Goal: Information Seeking & Learning: Learn about a topic

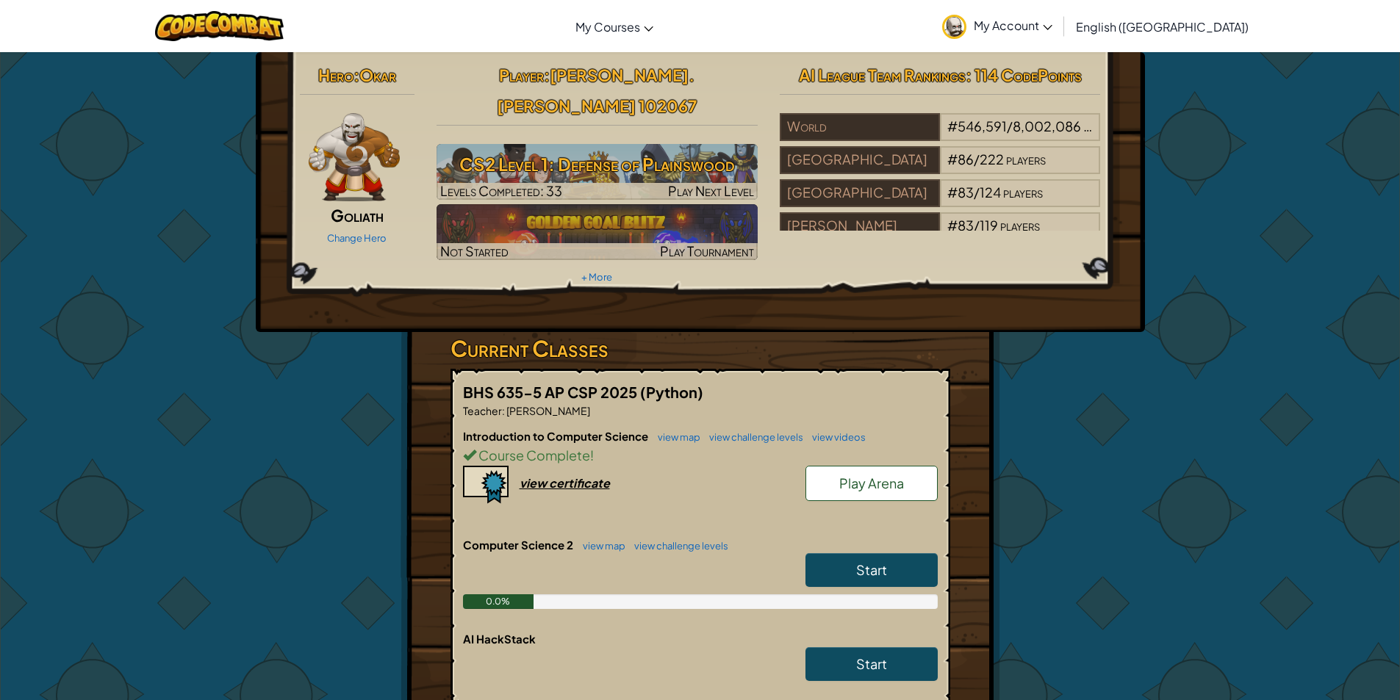
drag, startPoint x: 628, startPoint y: 446, endPoint x: 666, endPoint y: 478, distance: 49.6
click at [666, 478] on div "Introduction to Computer Science view map view challenge levels view videos Cou…" at bounding box center [700, 483] width 475 height 109
click at [875, 562] on span "Start" at bounding box center [871, 570] width 31 height 17
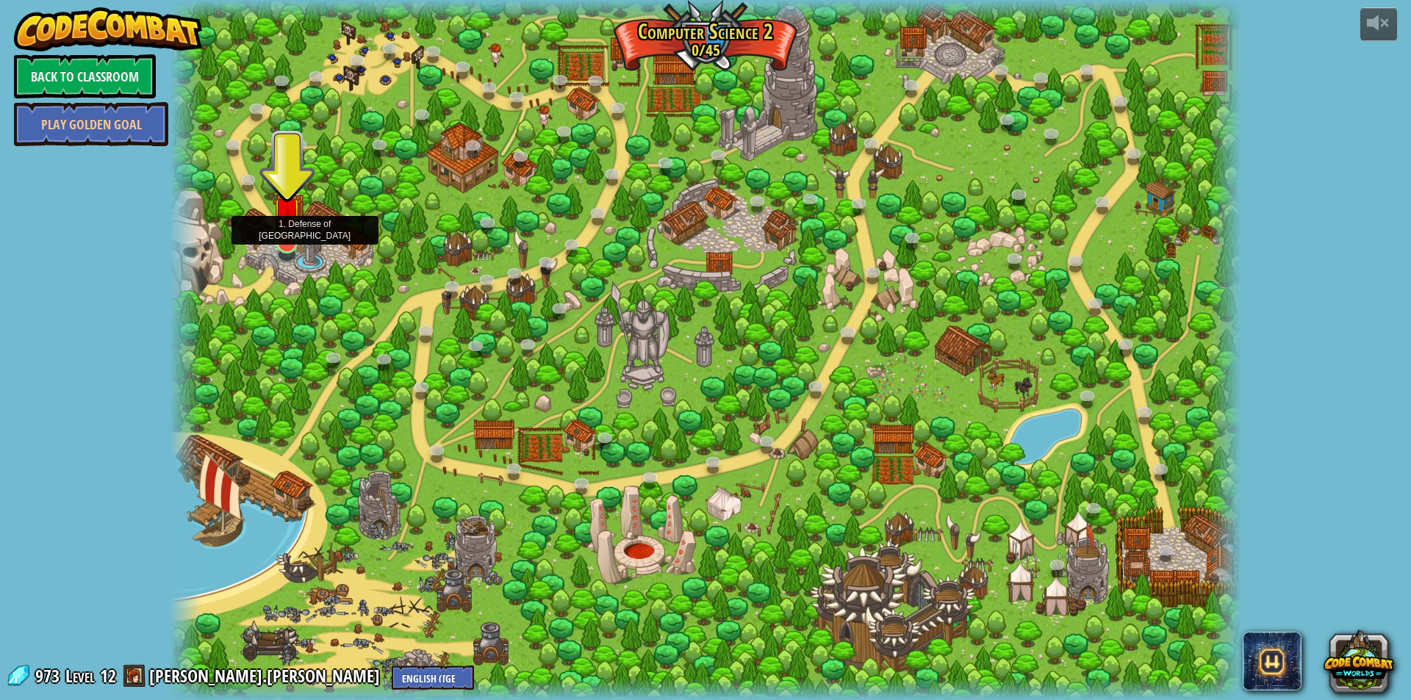
click at [283, 244] on img at bounding box center [287, 212] width 29 height 66
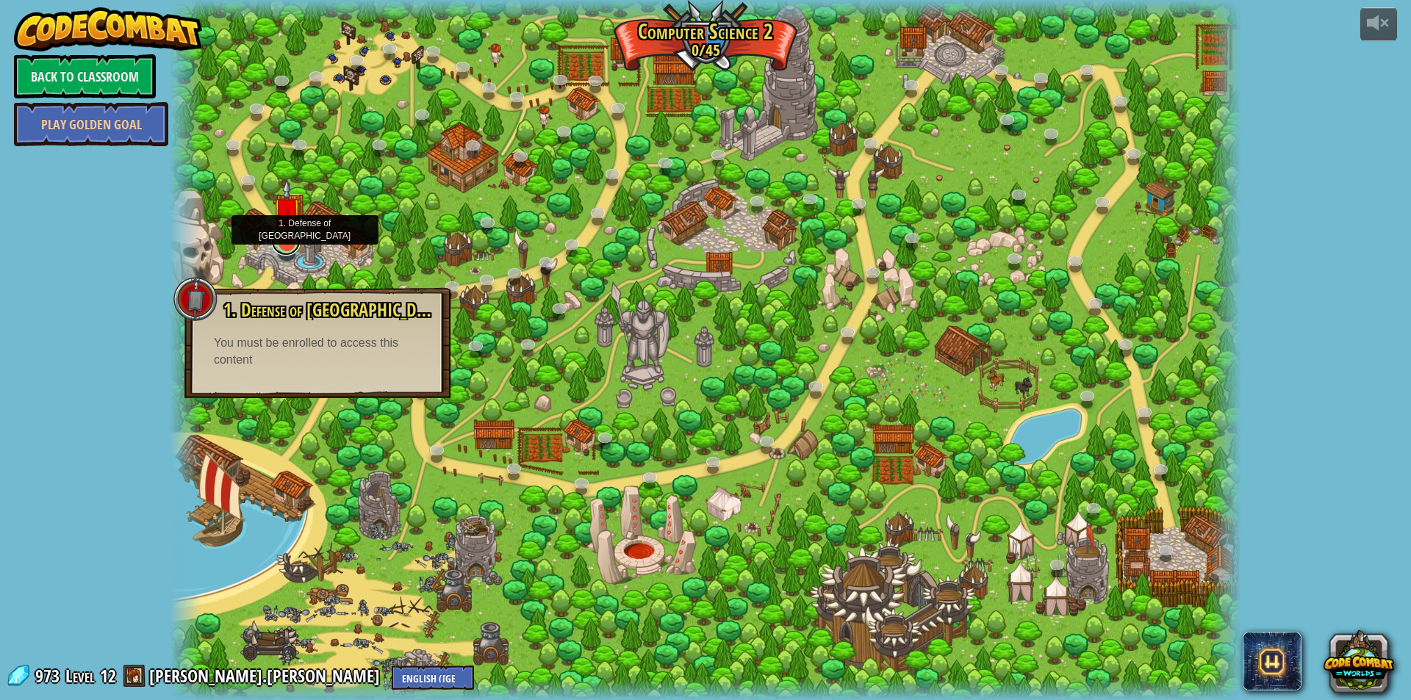
click at [295, 246] on link at bounding box center [285, 240] width 29 height 29
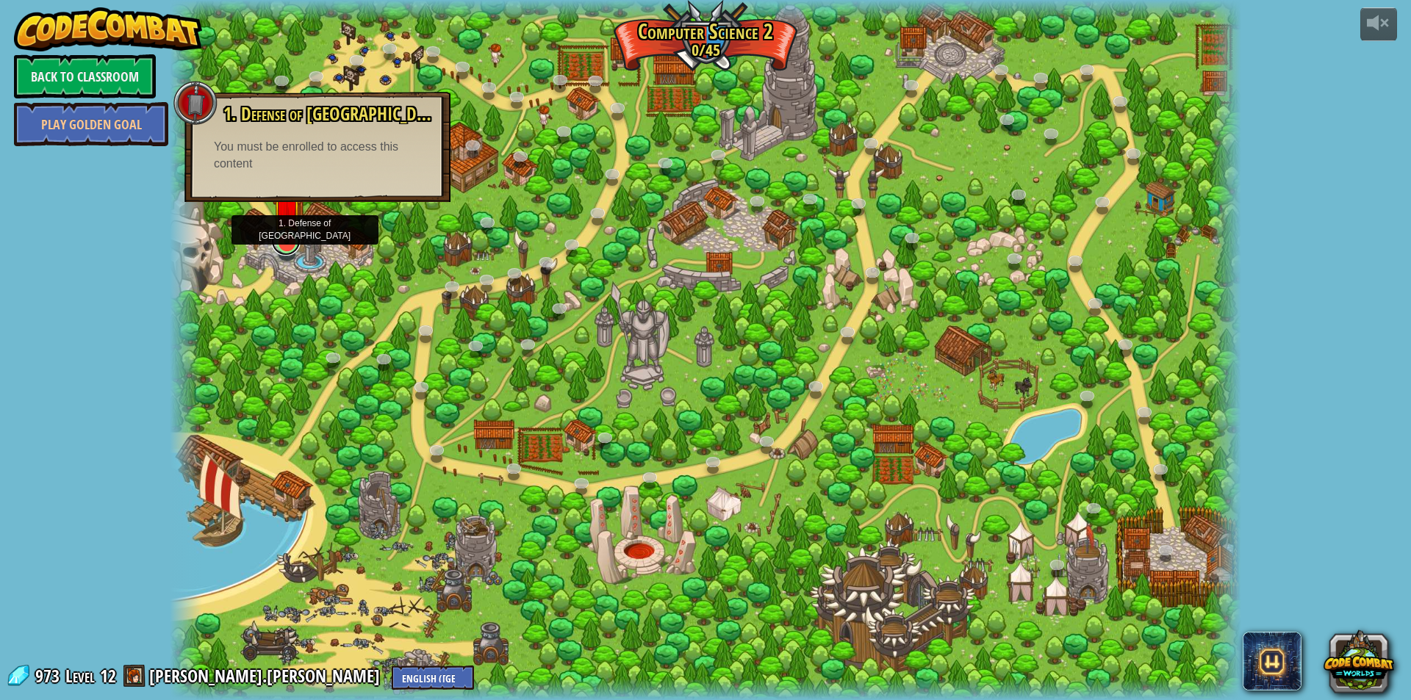
click at [295, 246] on link at bounding box center [285, 240] width 29 height 29
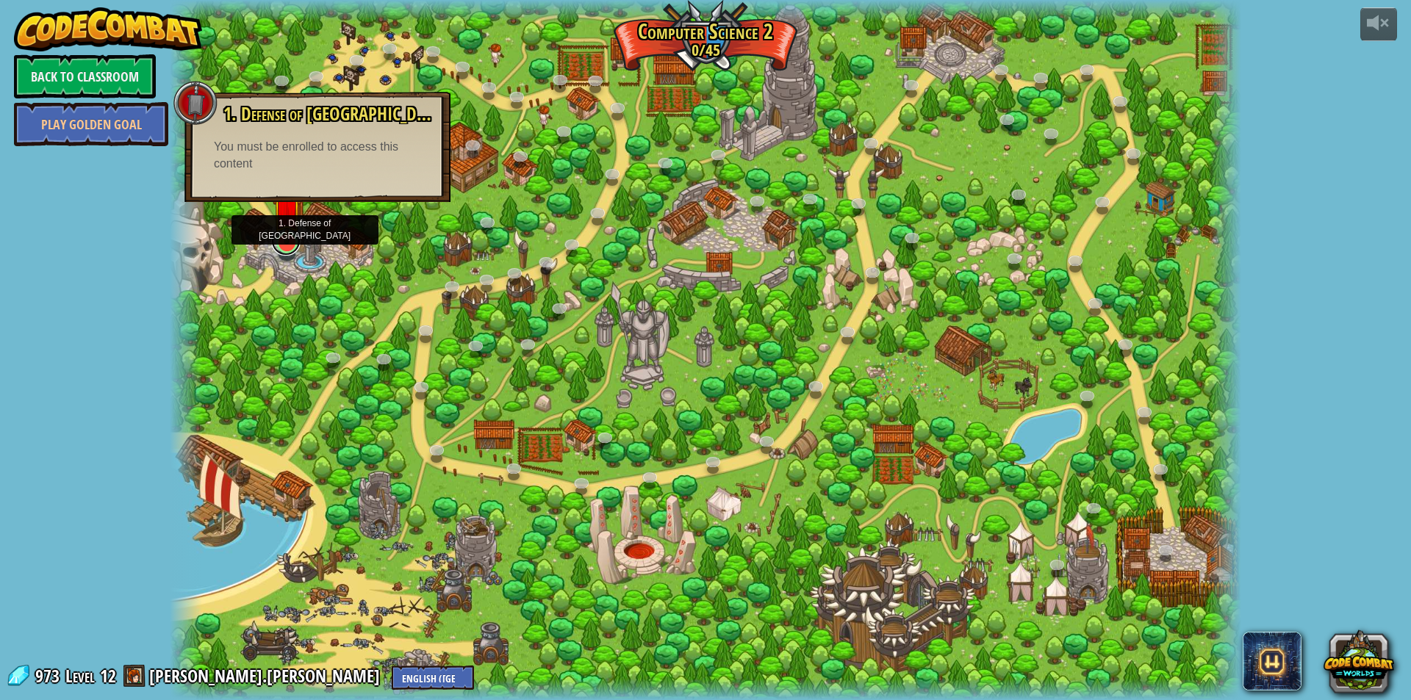
click at [295, 246] on link at bounding box center [285, 240] width 29 height 29
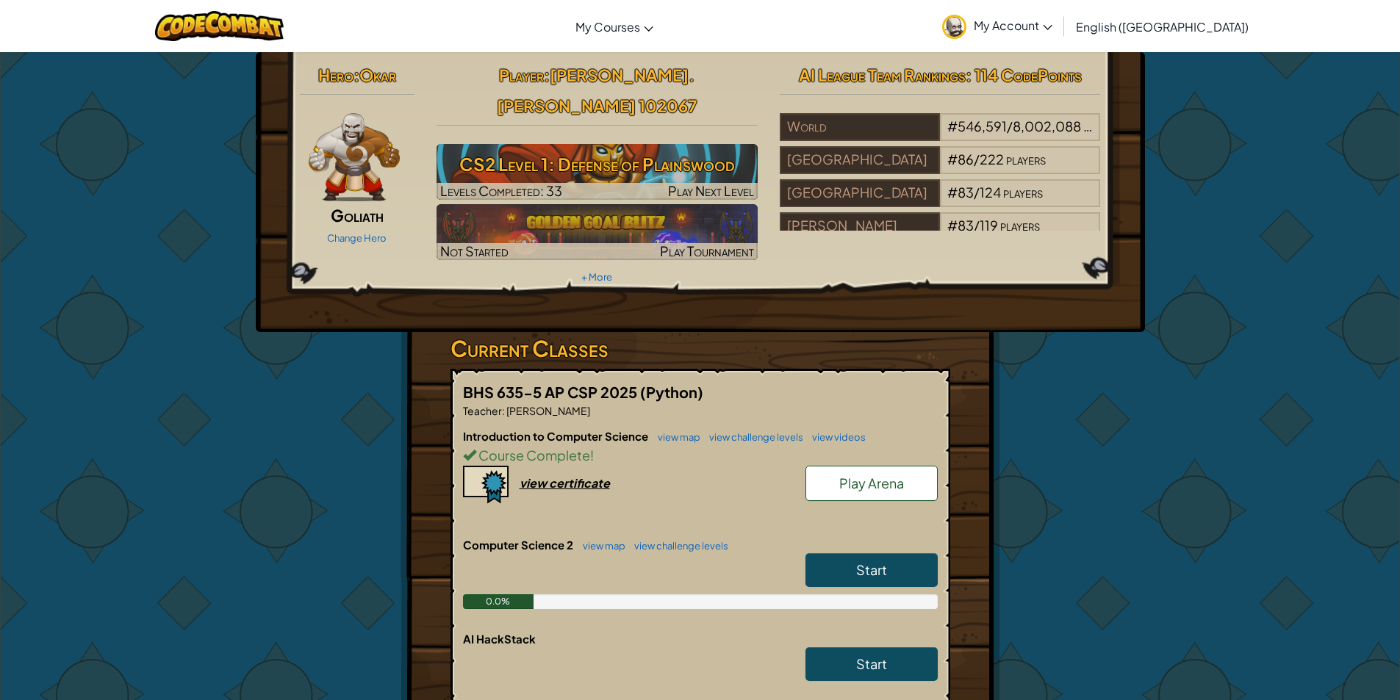
click at [888, 553] on link "Start" at bounding box center [872, 570] width 132 height 34
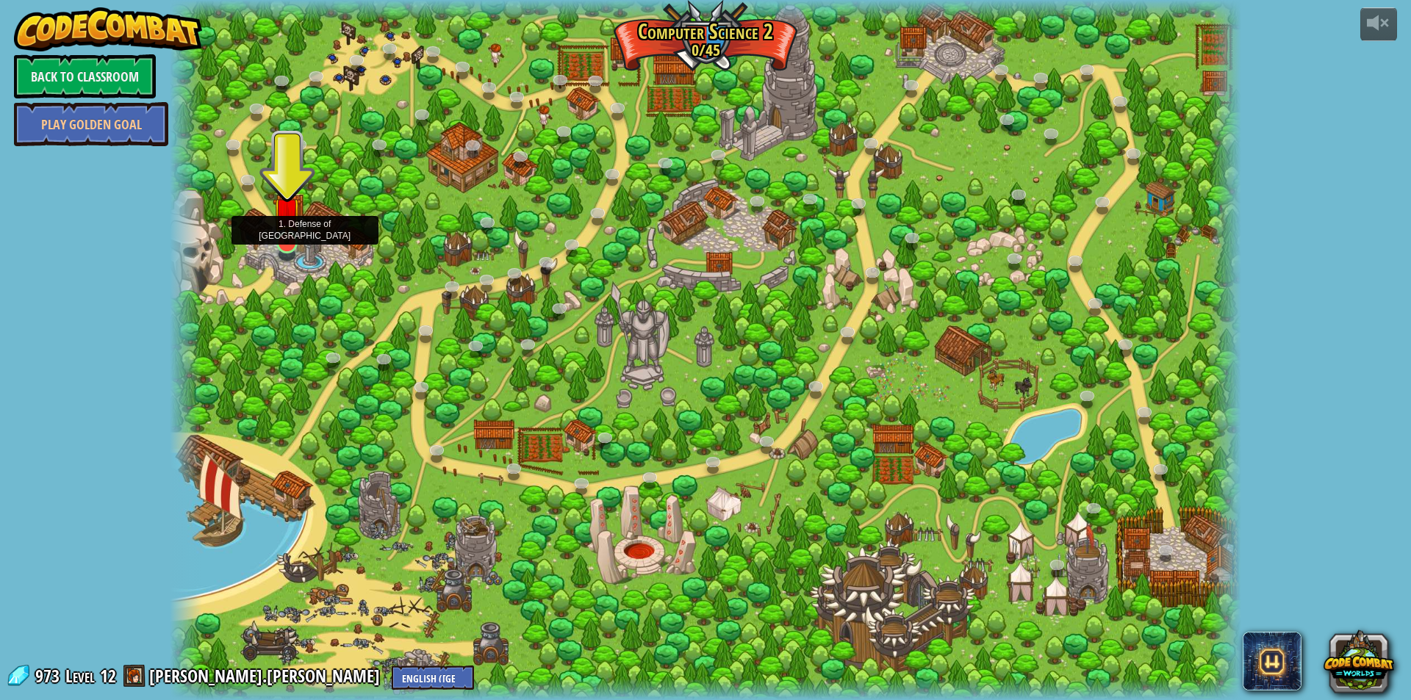
click at [290, 244] on img at bounding box center [287, 212] width 29 height 66
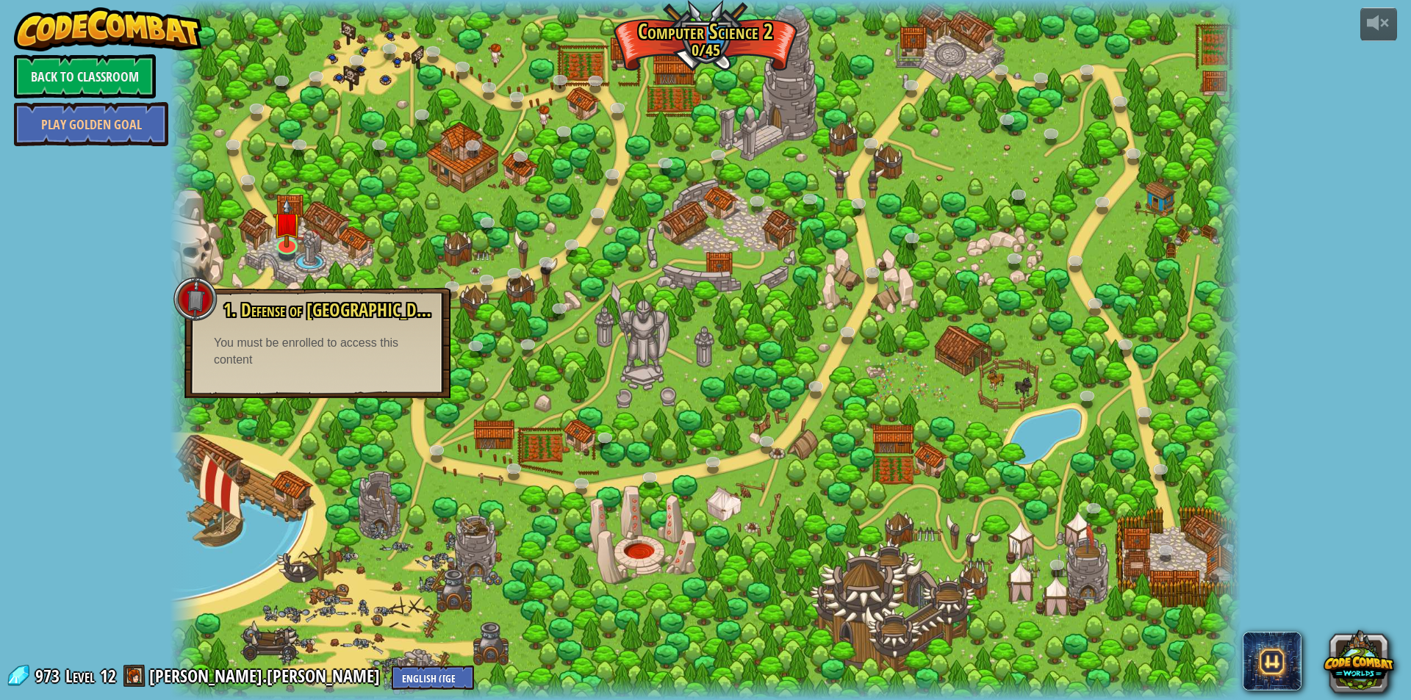
click at [273, 168] on div at bounding box center [706, 350] width 1072 height 700
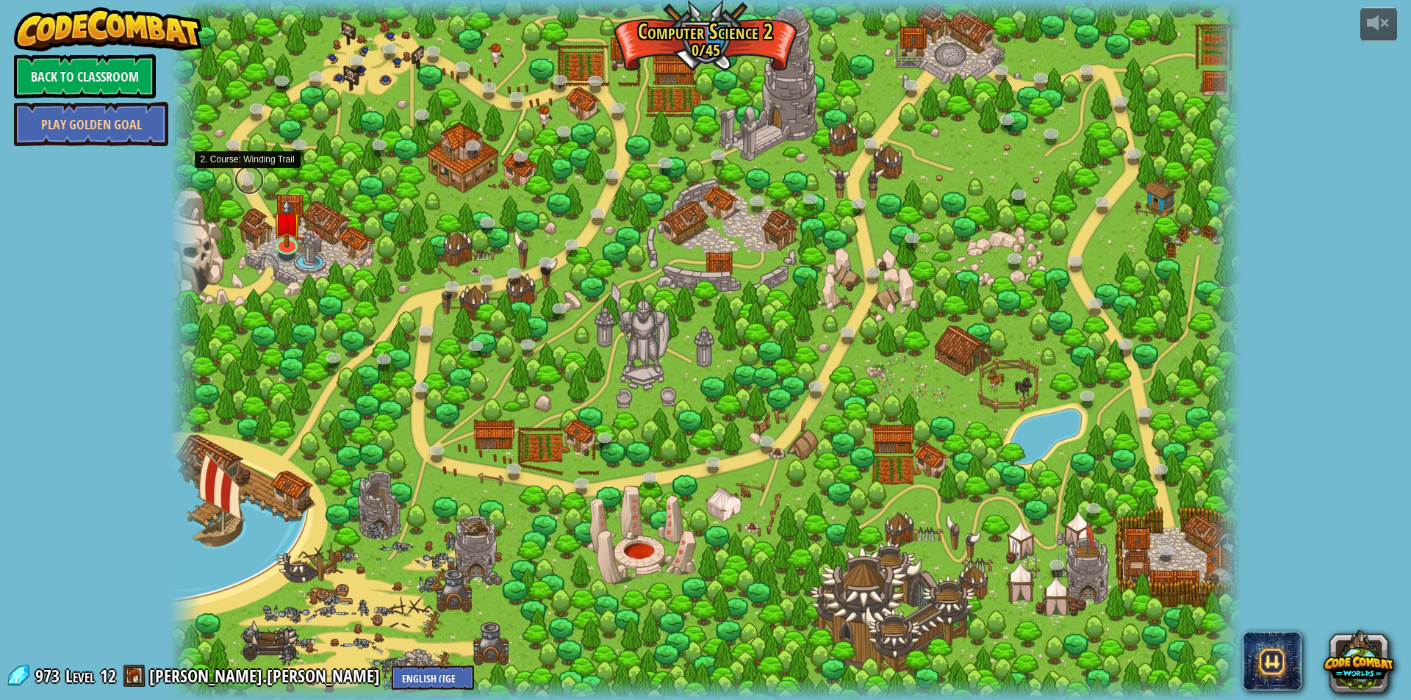
click at [244, 181] on link at bounding box center [248, 179] width 29 height 29
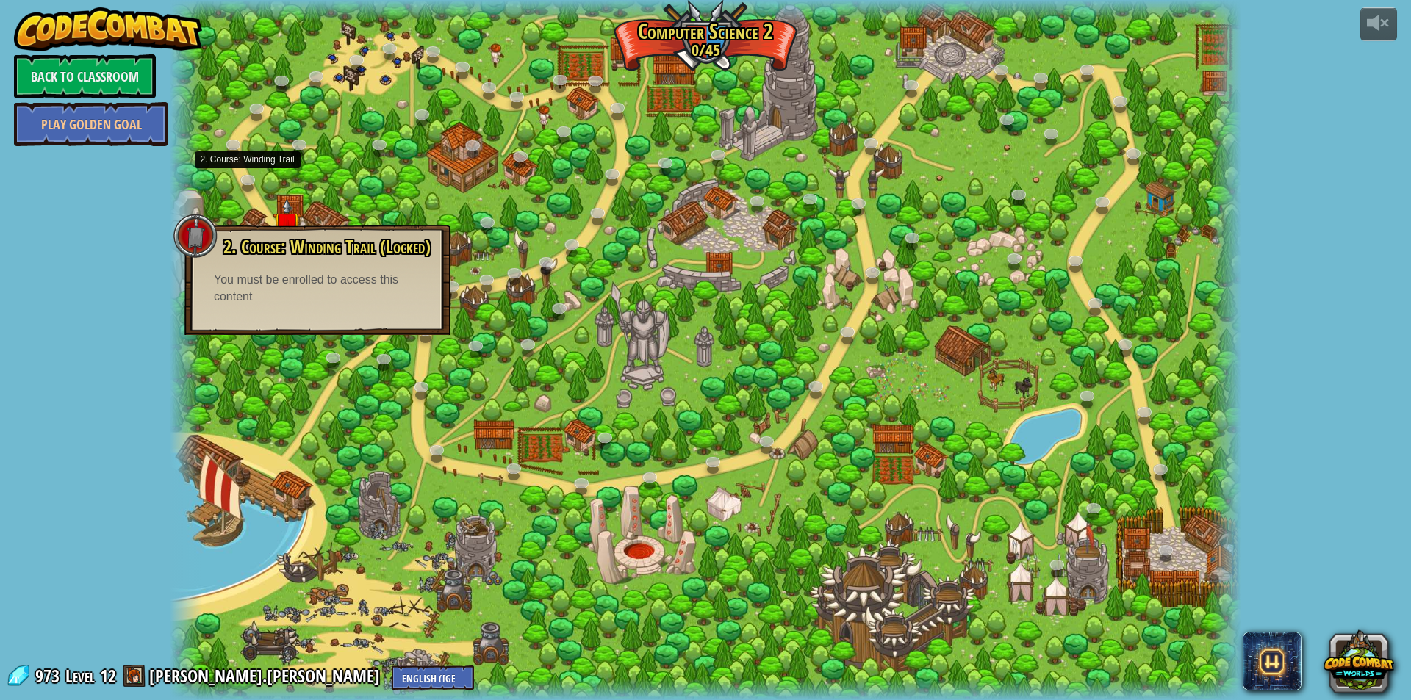
click at [283, 164] on div at bounding box center [706, 350] width 1072 height 700
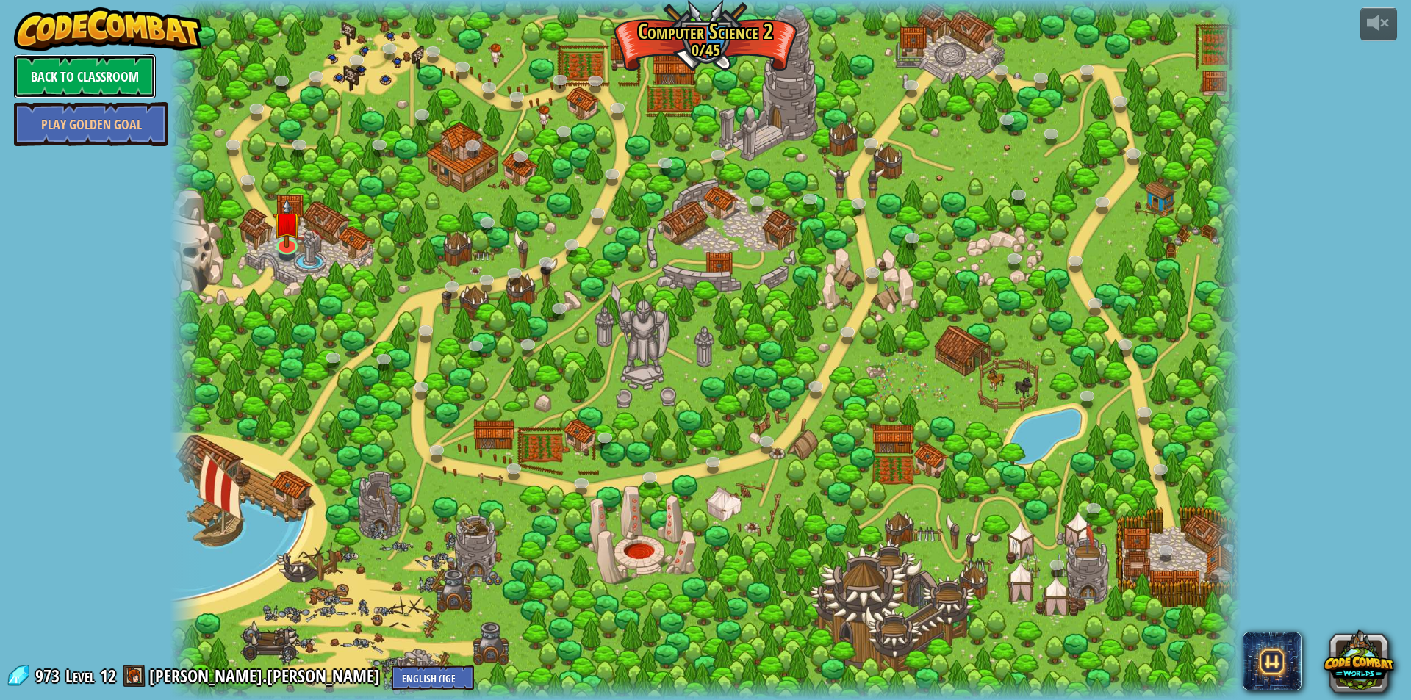
click at [68, 68] on link "Back to Classroom" at bounding box center [85, 76] width 142 height 44
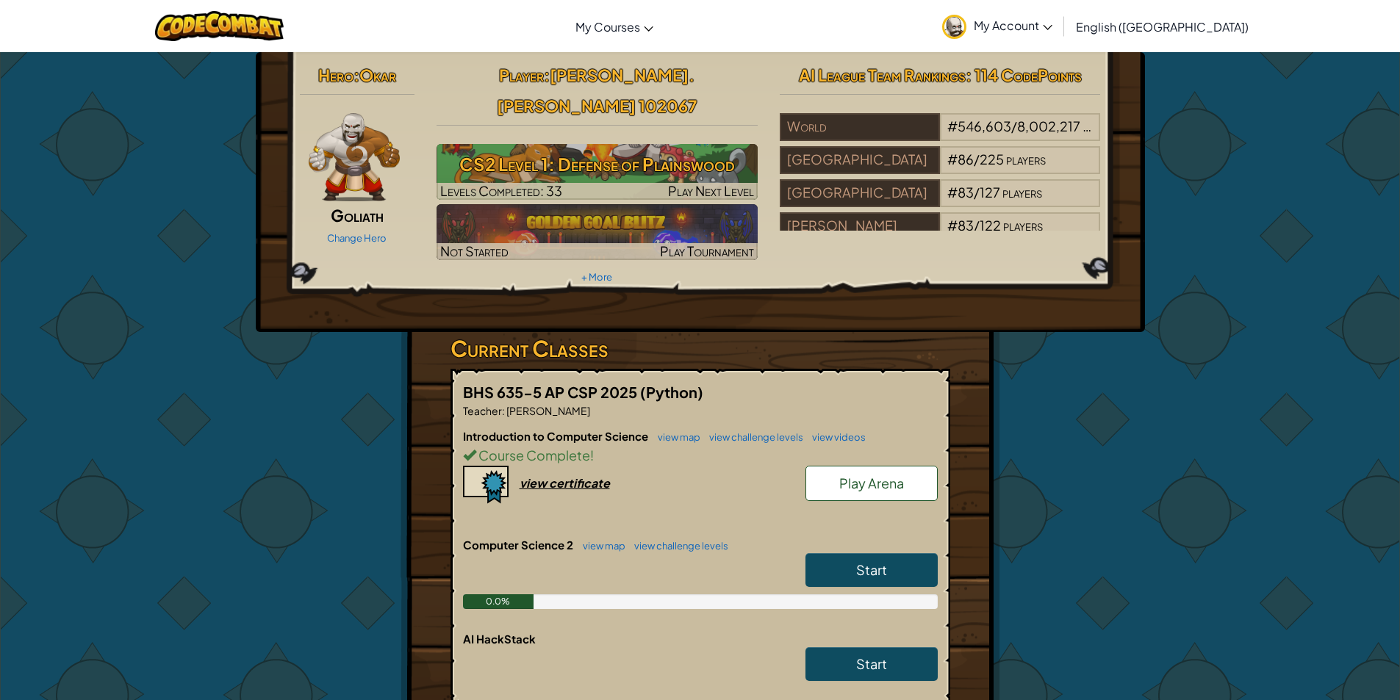
click at [871, 562] on span "Start" at bounding box center [871, 570] width 31 height 17
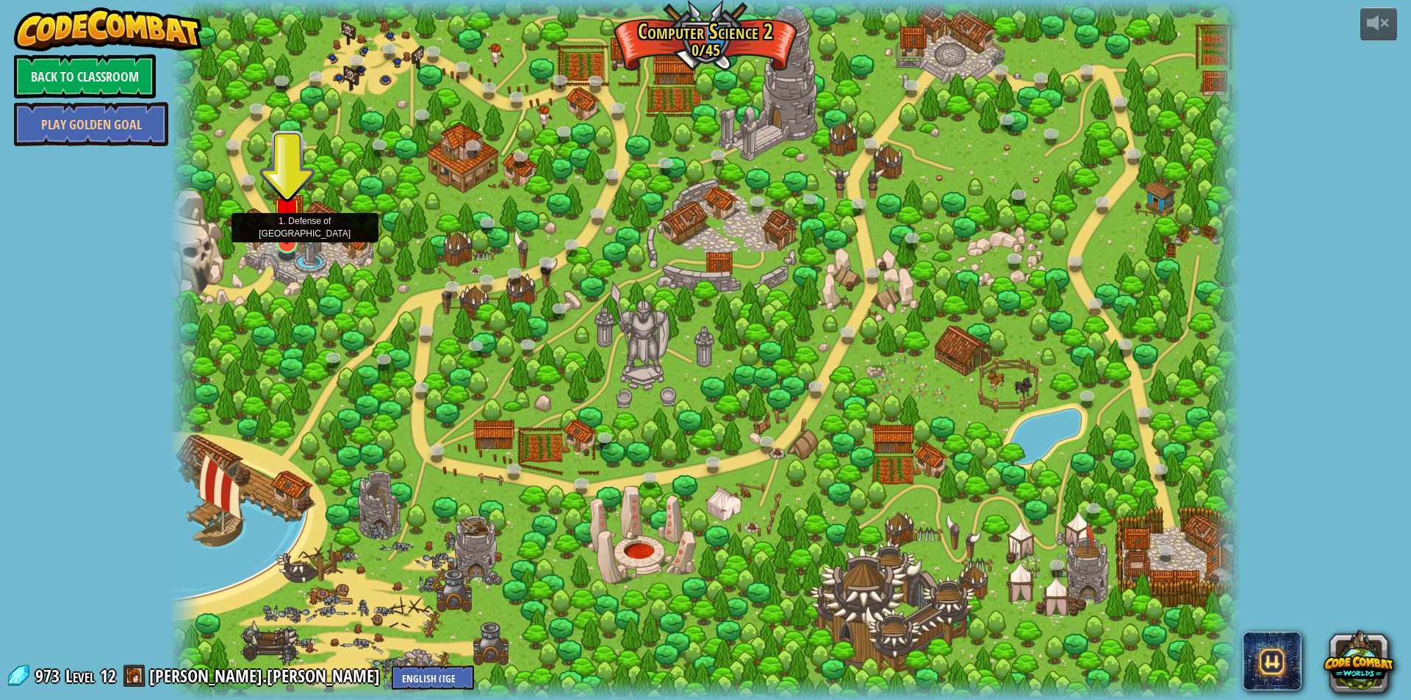
click at [291, 242] on img at bounding box center [287, 212] width 29 height 66
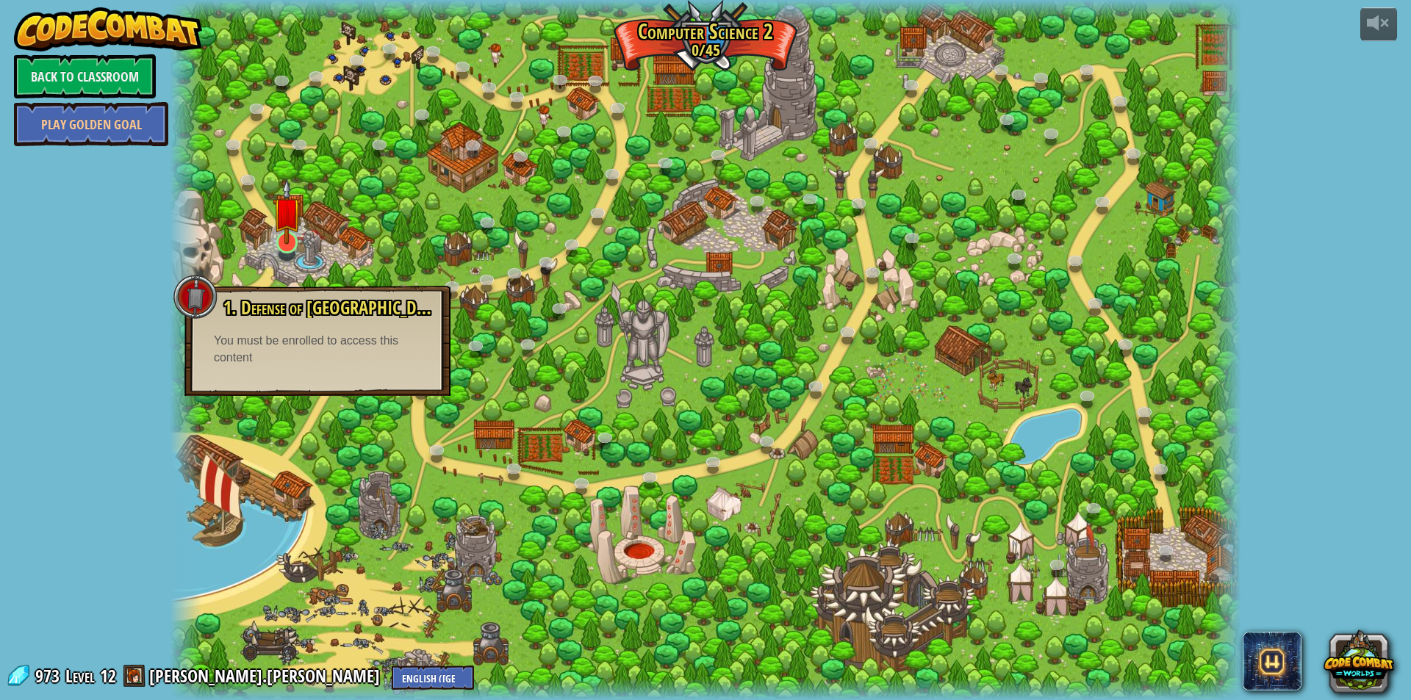
drag, startPoint x: 269, startPoint y: 248, endPoint x: 278, endPoint y: 246, distance: 9.1
click at [276, 246] on div "8. Picnic Buster (Locked) Protect the picnickers from patrolling ogres. 9. If-s…" at bounding box center [706, 350] width 1072 height 700
click at [278, 246] on div at bounding box center [286, 242] width 21 height 21
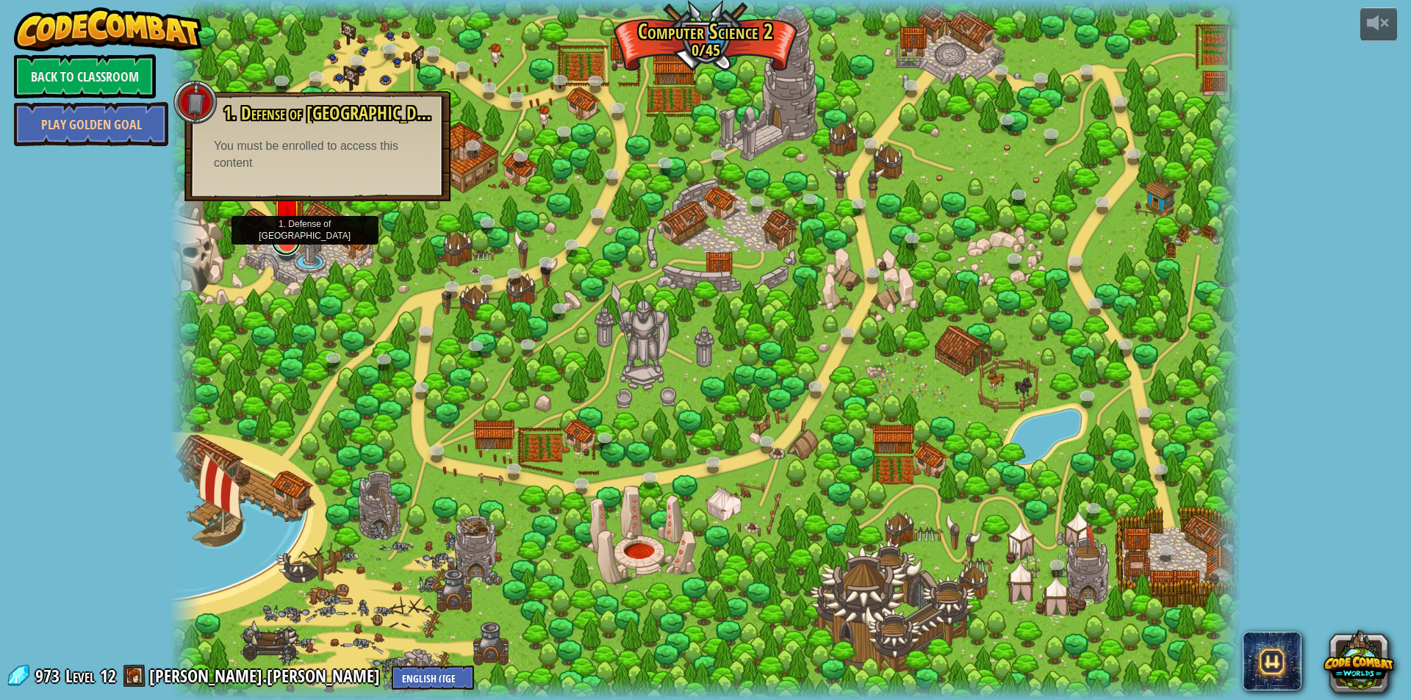
click at [278, 246] on link at bounding box center [285, 240] width 29 height 29
click at [280, 243] on img at bounding box center [287, 212] width 29 height 66
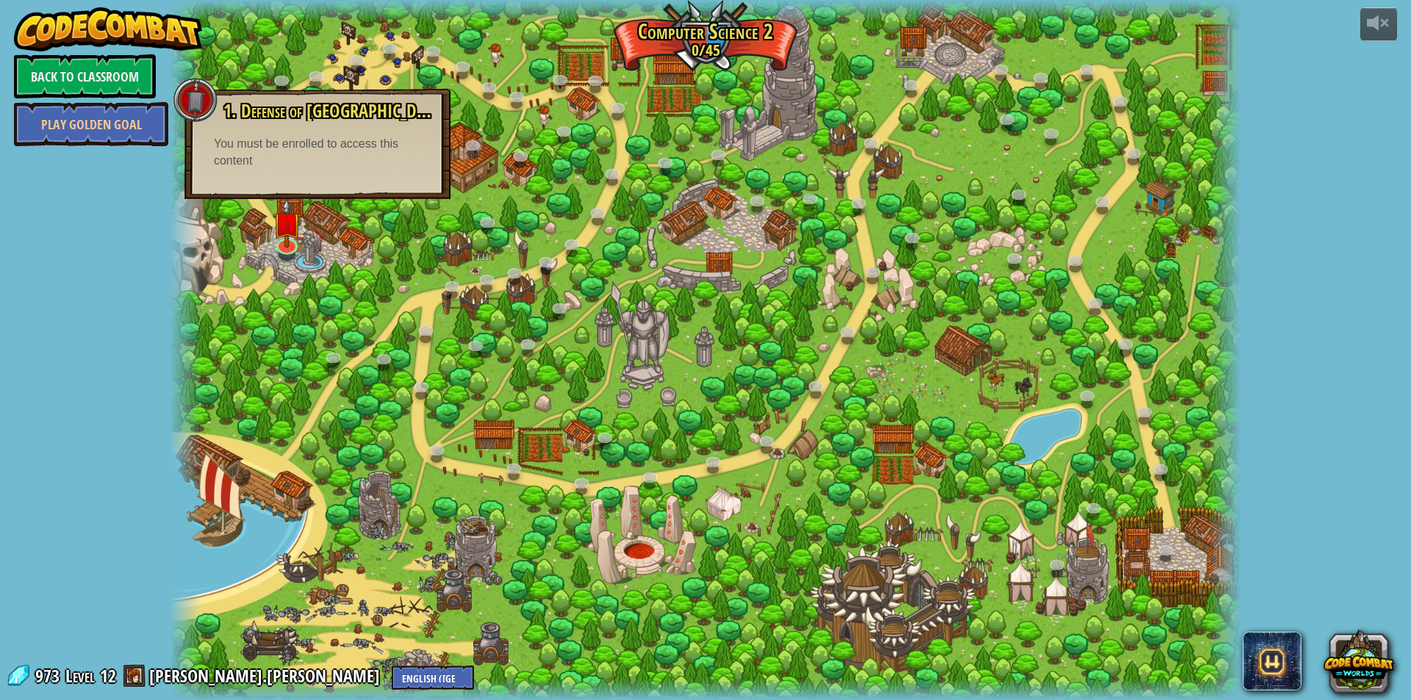
click at [293, 257] on div at bounding box center [287, 254] width 17 height 12
click at [293, 249] on link at bounding box center [285, 240] width 29 height 29
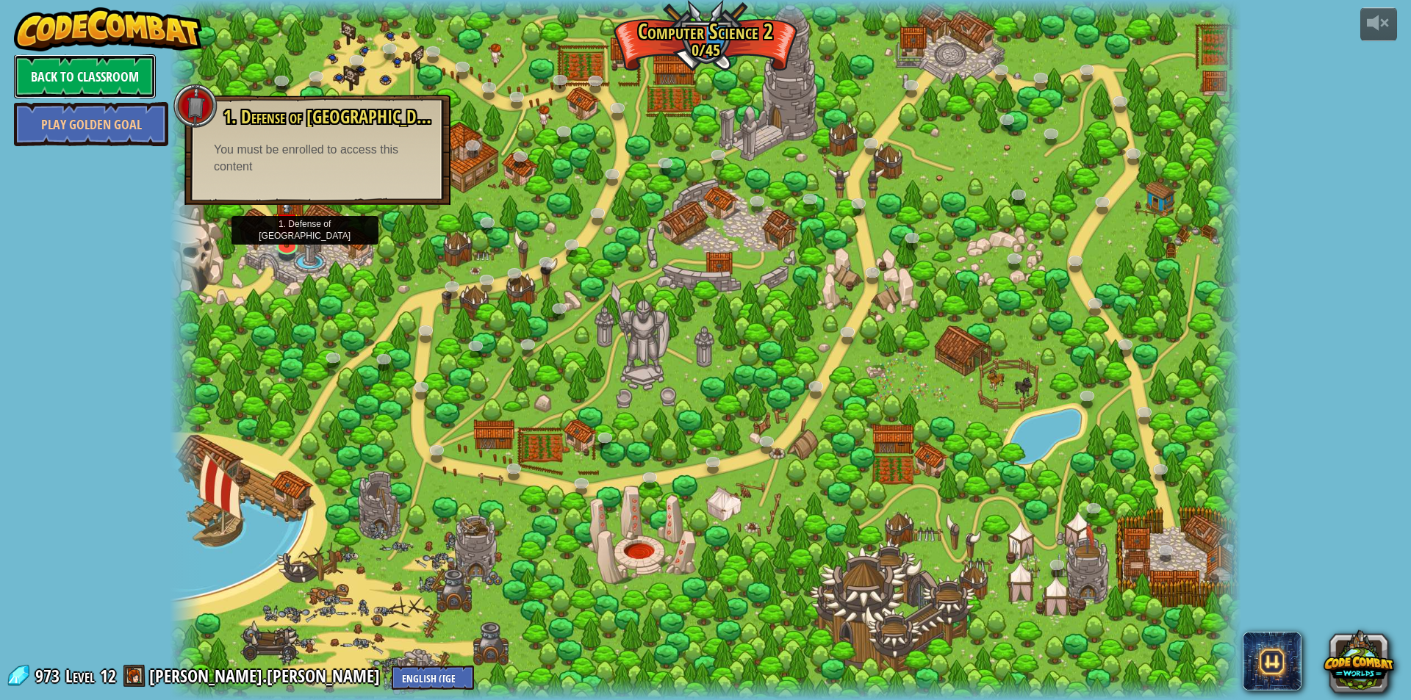
click at [121, 75] on link "Back to Classroom" at bounding box center [85, 76] width 142 height 44
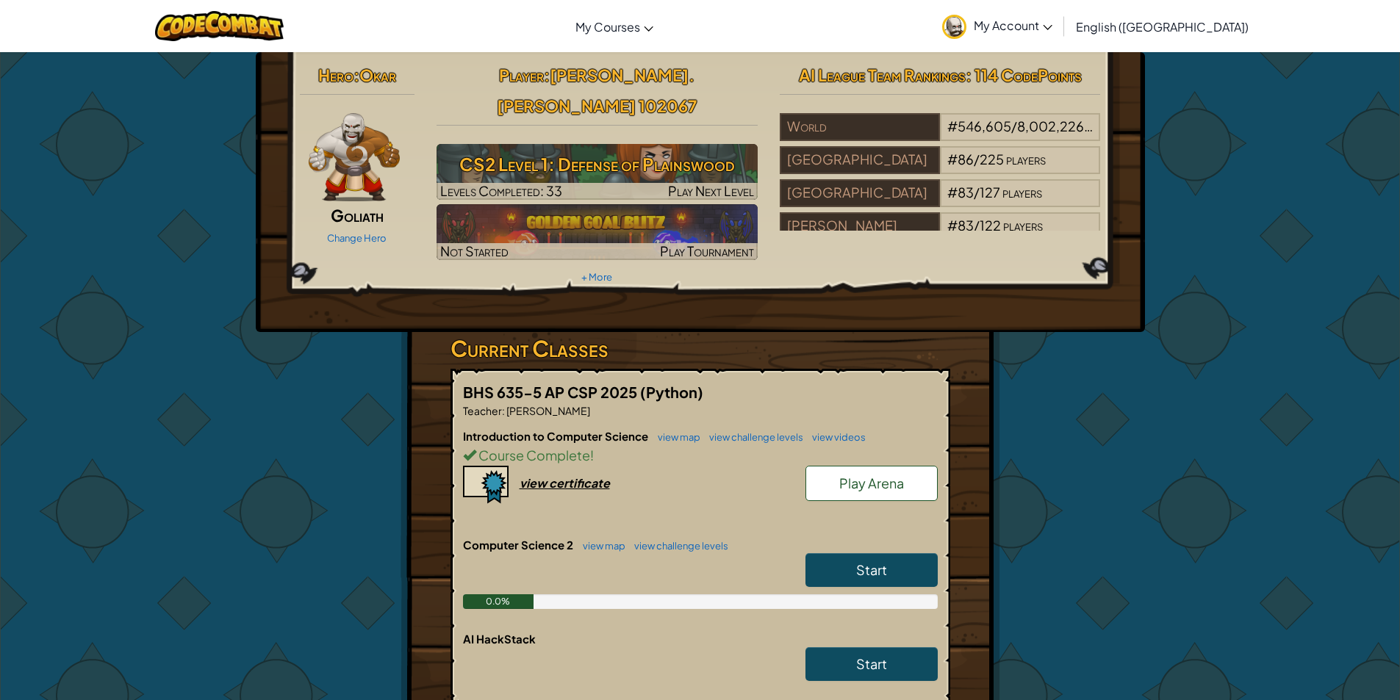
click at [848, 553] on link "Start" at bounding box center [872, 570] width 132 height 34
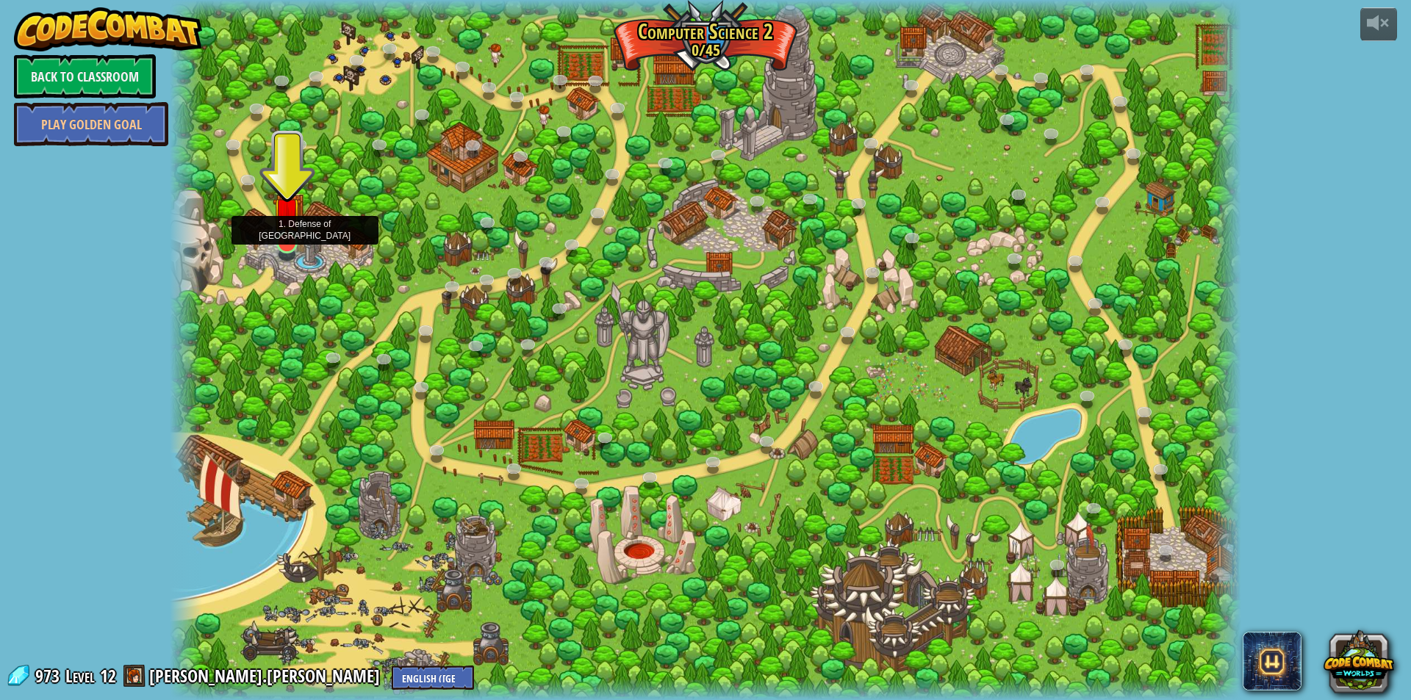
click at [284, 237] on img at bounding box center [287, 212] width 29 height 66
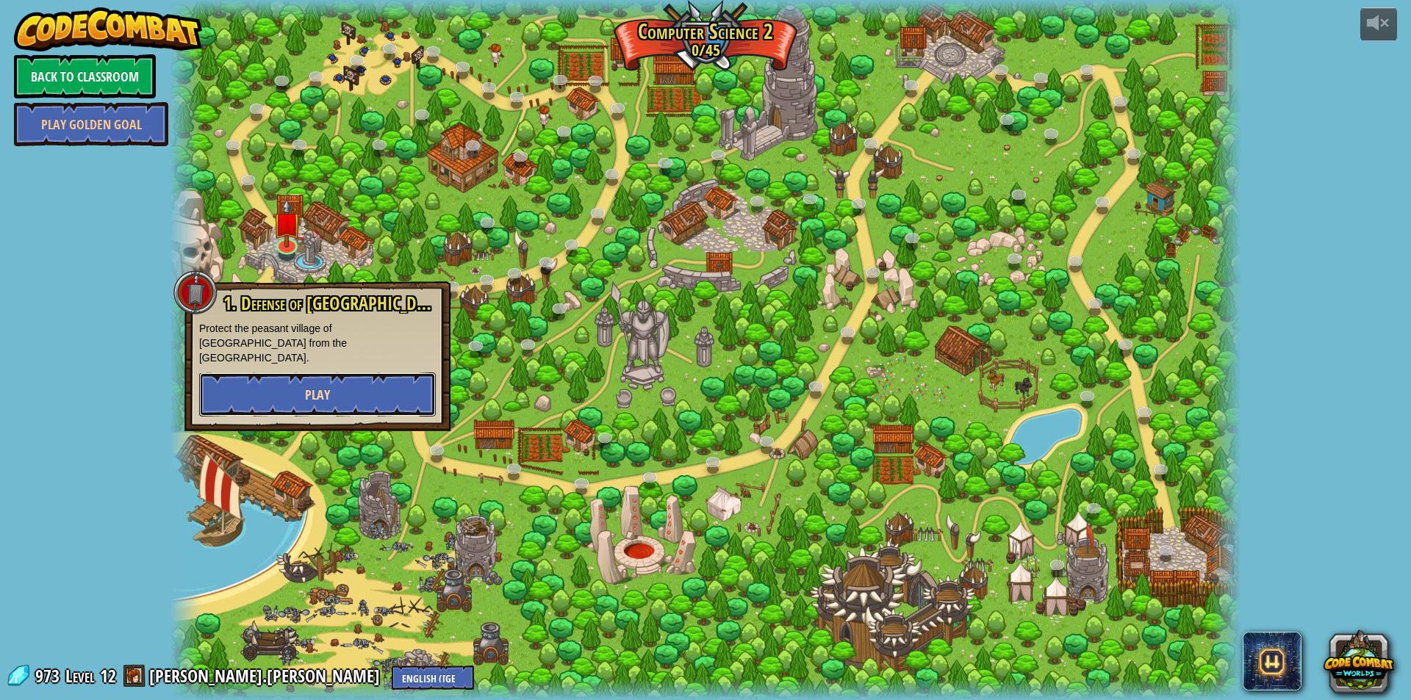
click at [315, 399] on button "Play" at bounding box center [317, 395] width 237 height 44
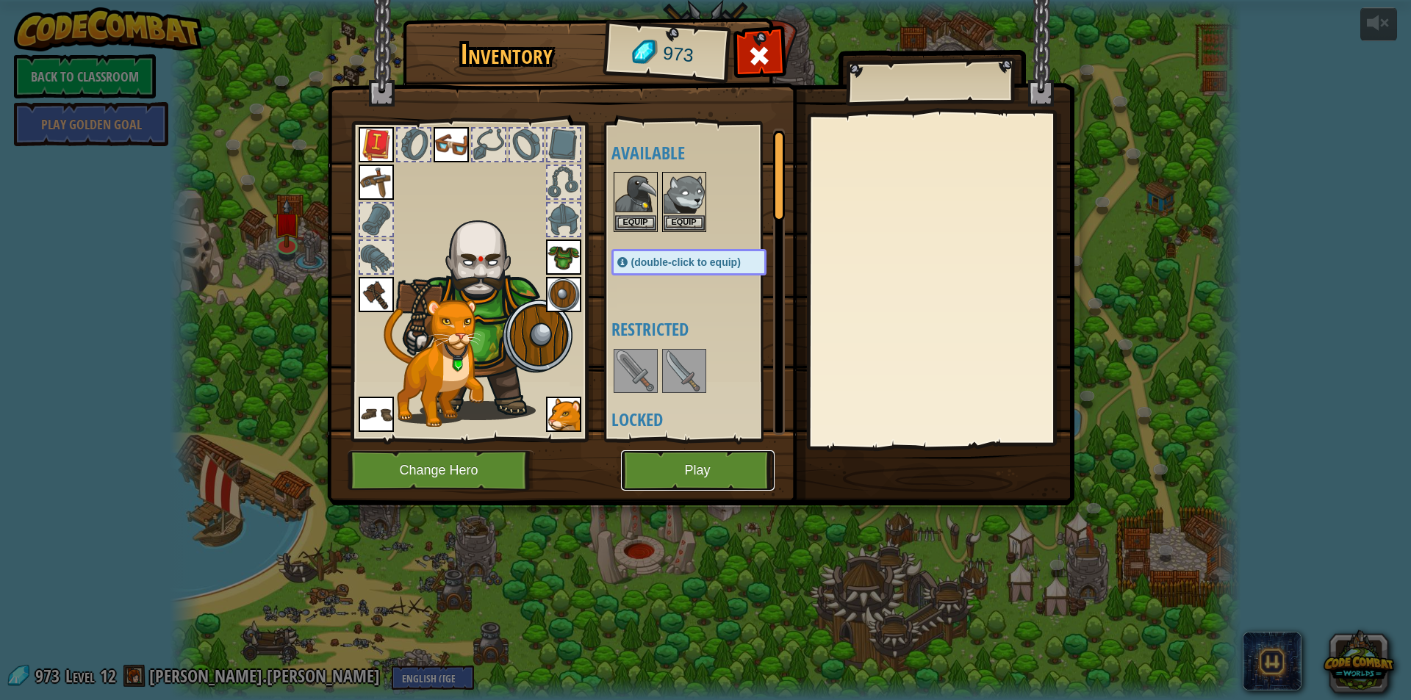
click at [667, 473] on button "Play" at bounding box center [698, 471] width 154 height 40
